Goal: Use online tool/utility

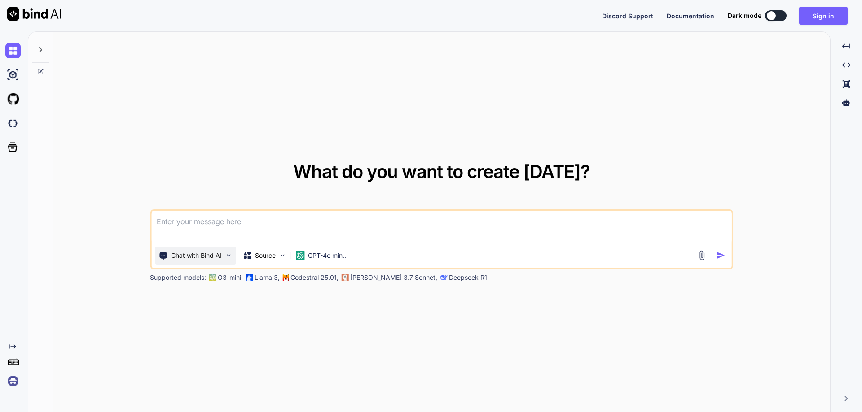
click at [224, 255] on div "Chat with Bind AI" at bounding box center [195, 256] width 81 height 18
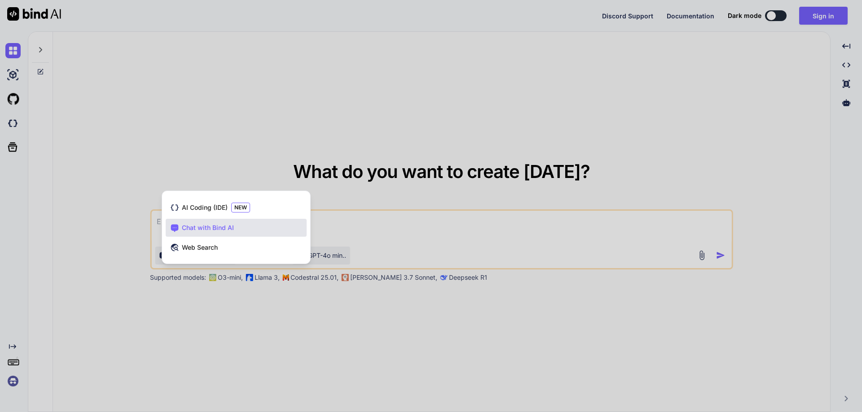
click at [335, 251] on div at bounding box center [431, 206] width 862 height 412
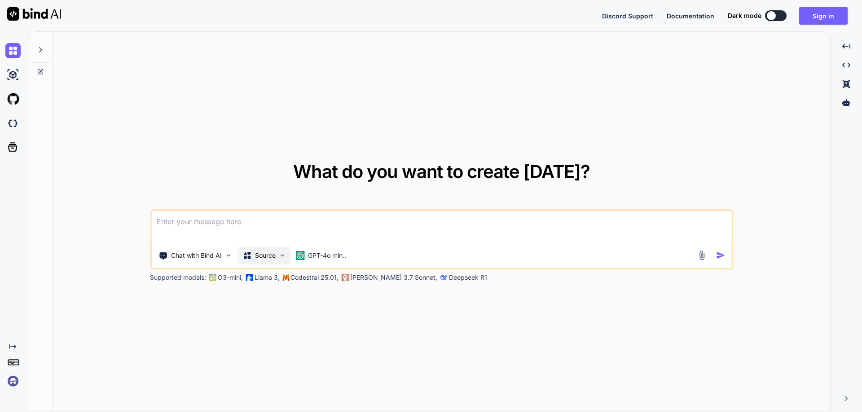
click at [271, 260] on p "Source" at bounding box center [265, 255] width 21 height 9
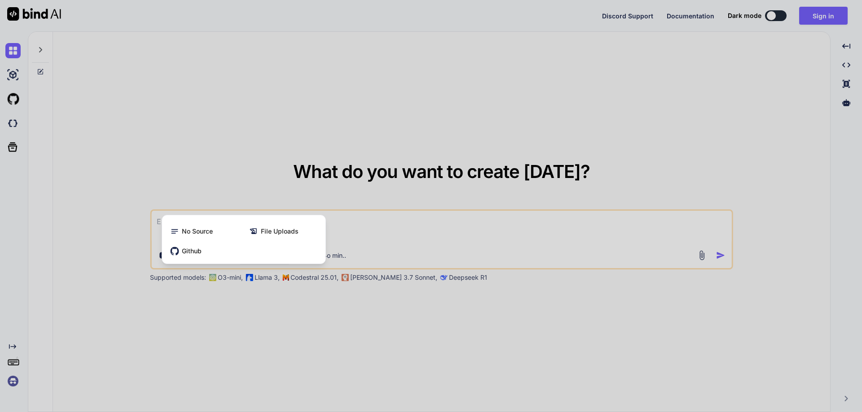
click at [337, 268] on div at bounding box center [431, 206] width 862 height 412
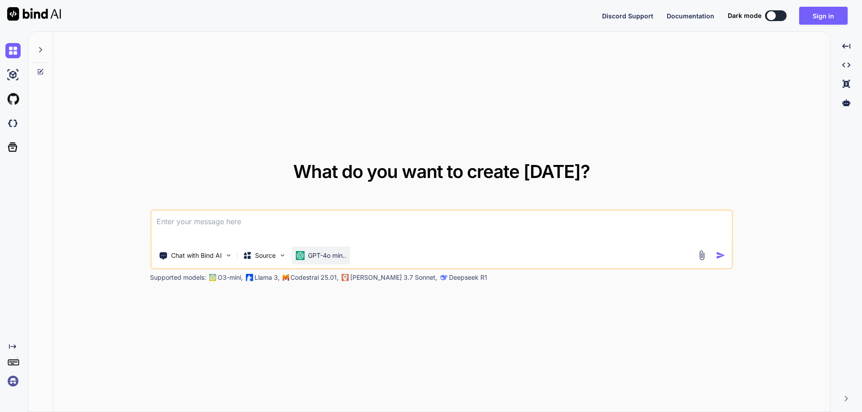
click at [332, 259] on p "GPT-4o min.." at bounding box center [327, 255] width 38 height 9
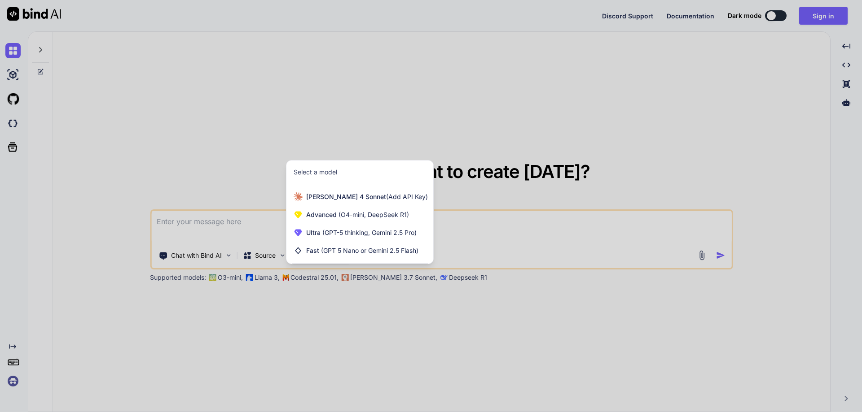
drag, startPoint x: 543, startPoint y: 165, endPoint x: 627, endPoint y: 42, distance: 148.5
click at [589, 125] on div at bounding box center [431, 206] width 862 height 412
type textarea "x"
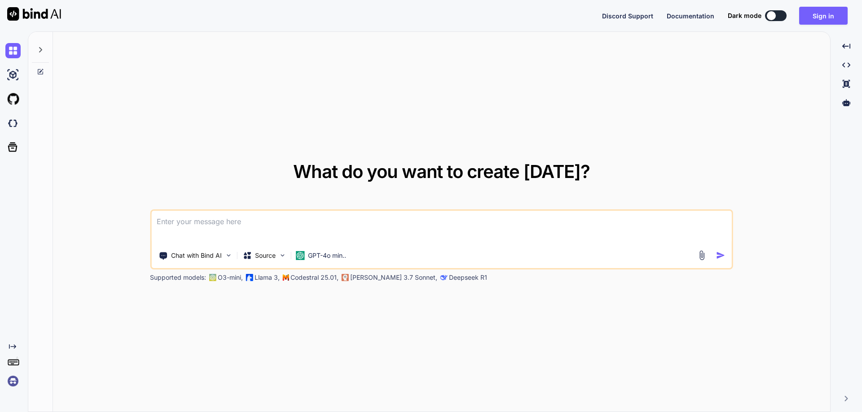
drag, startPoint x: 0, startPoint y: 85, endPoint x: 5, endPoint y: 81, distance: 6.4
click at [1, 84] on div at bounding box center [12, 75] width 24 height 24
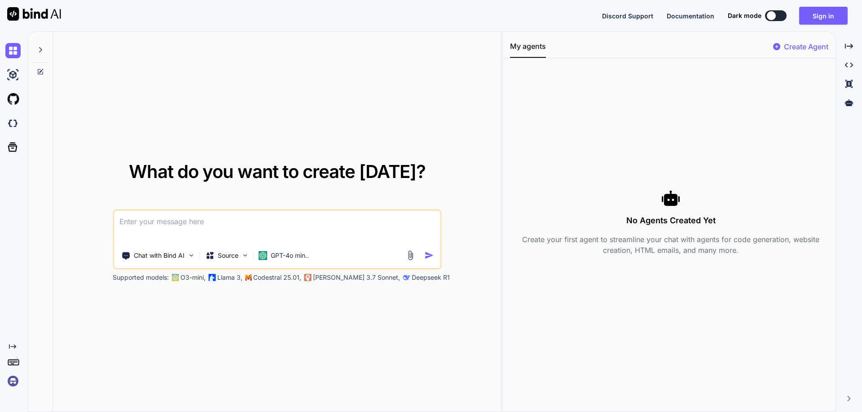
click at [5, 81] on div at bounding box center [12, 75] width 24 height 24
click at [10, 78] on img at bounding box center [12, 74] width 15 height 15
click at [245, 257] on img at bounding box center [245, 256] width 8 height 8
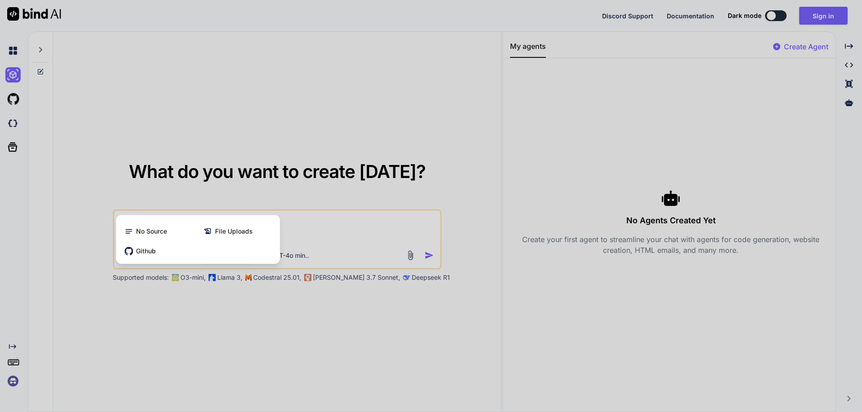
drag, startPoint x: 376, startPoint y: 157, endPoint x: 392, endPoint y: 153, distance: 17.2
click at [383, 158] on div at bounding box center [431, 206] width 862 height 412
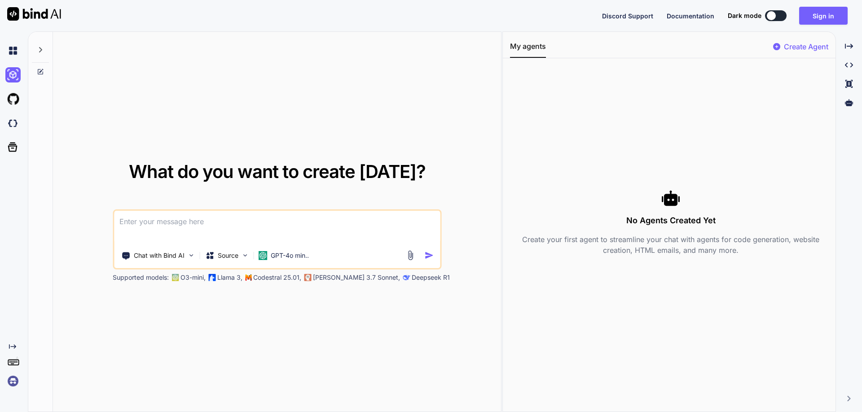
click at [816, 48] on p "Create Agent" at bounding box center [805, 46] width 44 height 11
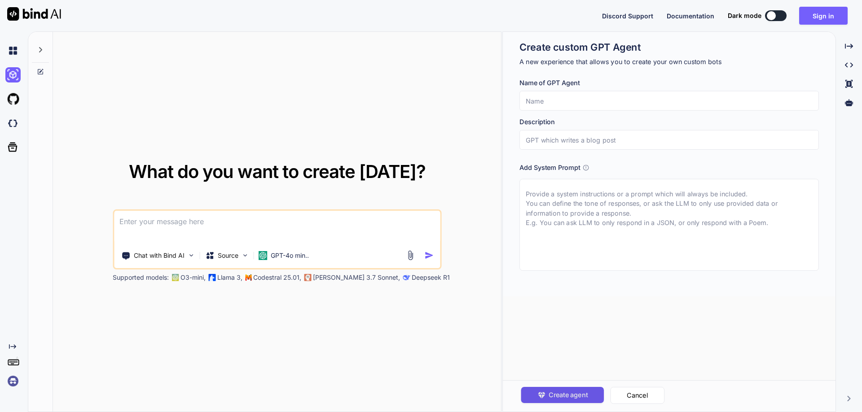
click at [572, 394] on span "Create agent" at bounding box center [567, 395] width 39 height 10
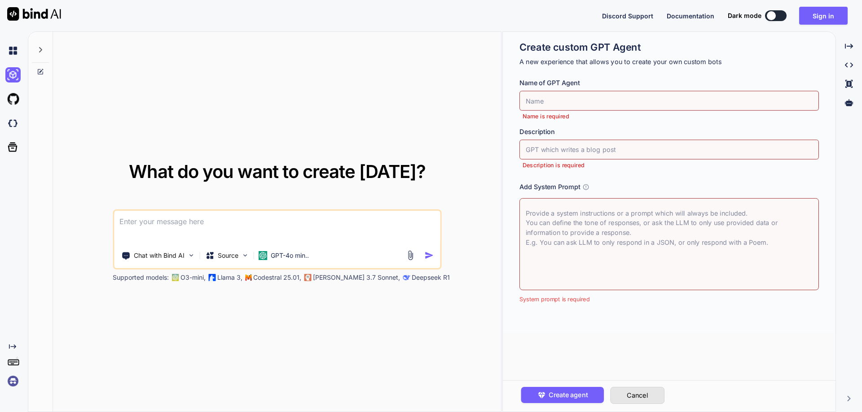
click at [630, 397] on button "Cancel" at bounding box center [637, 395] width 54 height 17
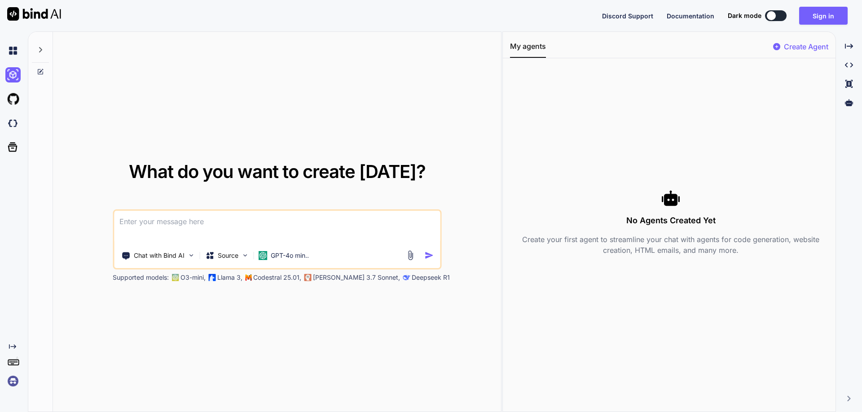
click at [8, 42] on div at bounding box center [14, 51] width 19 height 24
click at [10, 48] on img at bounding box center [12, 50] width 15 height 15
click at [11, 78] on img at bounding box center [12, 74] width 15 height 15
click at [13, 98] on img at bounding box center [12, 99] width 15 height 15
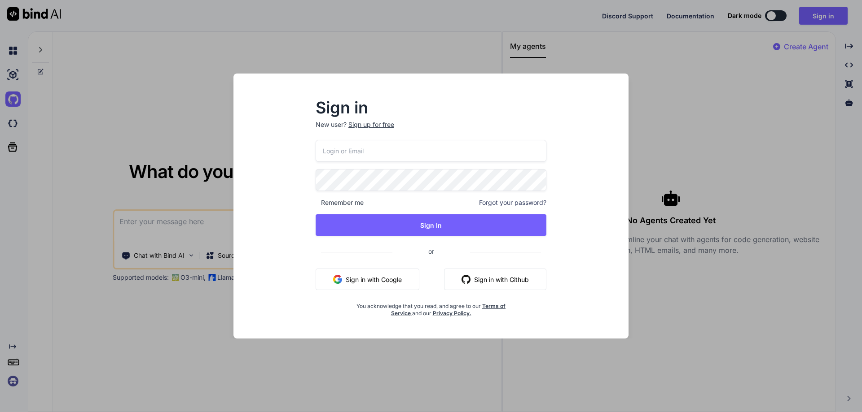
click at [17, 122] on div "Sign in New user? Sign up for free Remember me Forgot your password? Sign In or…" at bounding box center [431, 206] width 862 height 412
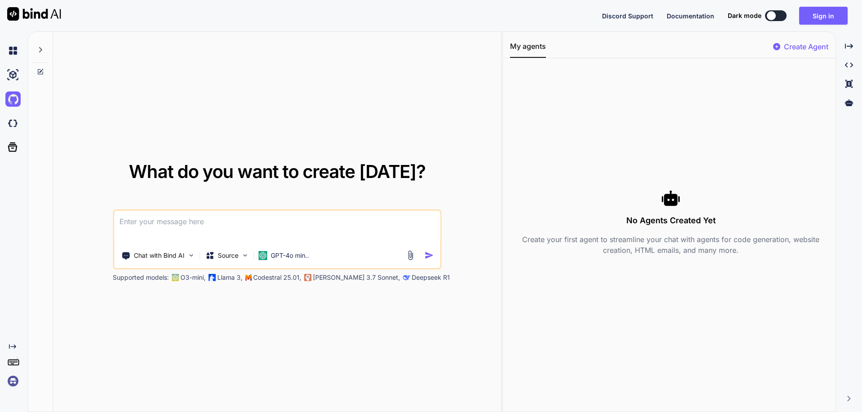
click at [5, 363] on div at bounding box center [14, 362] width 19 height 13
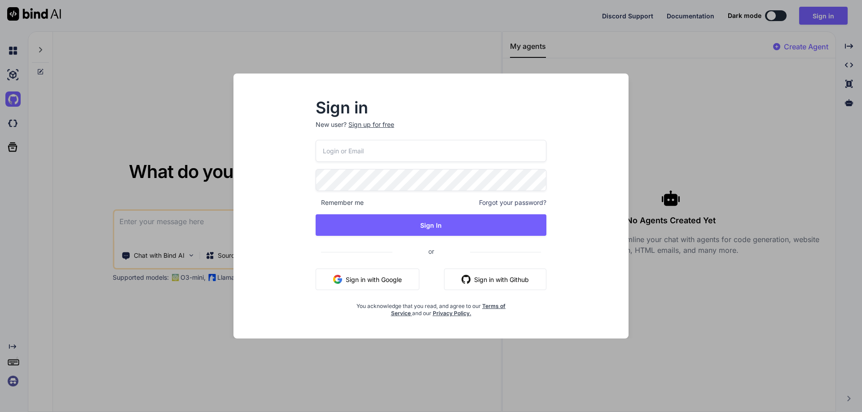
click at [10, 382] on div "Sign in New user? Sign up for free Remember me Forgot your password? Sign In or…" at bounding box center [431, 206] width 862 height 412
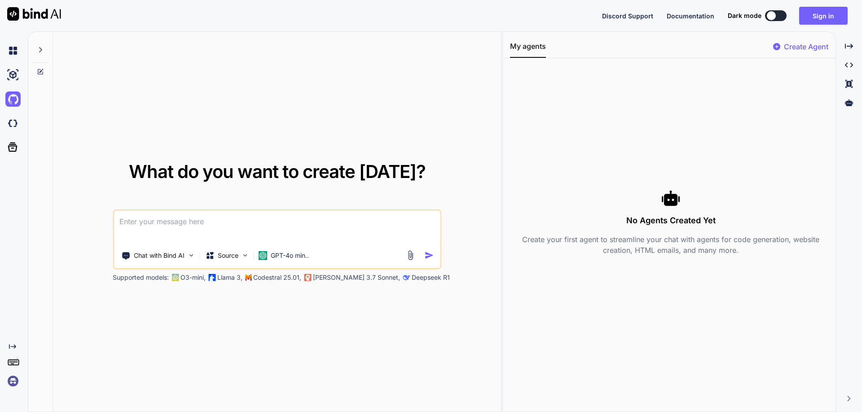
click at [12, 384] on img at bounding box center [12, 381] width 15 height 15
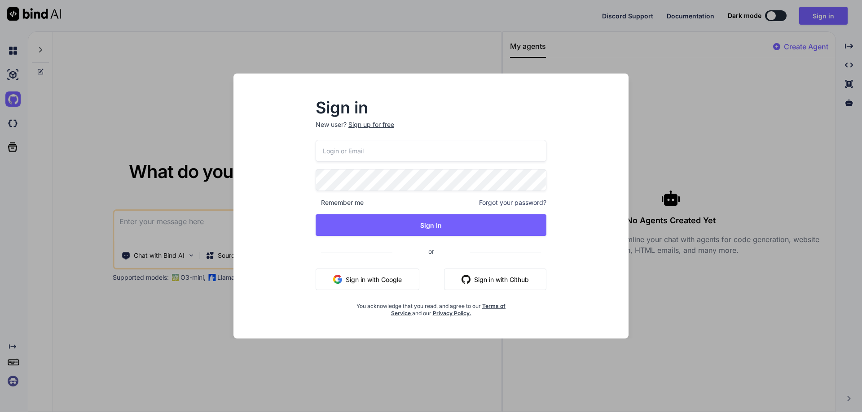
drag, startPoint x: 14, startPoint y: 377, endPoint x: 28, endPoint y: 312, distance: 66.6
click at [14, 376] on div "Sign in New user? Sign up for free Remember me Forgot your password? Sign In or…" at bounding box center [431, 206] width 862 height 412
